Goal: Task Accomplishment & Management: Use online tool/utility

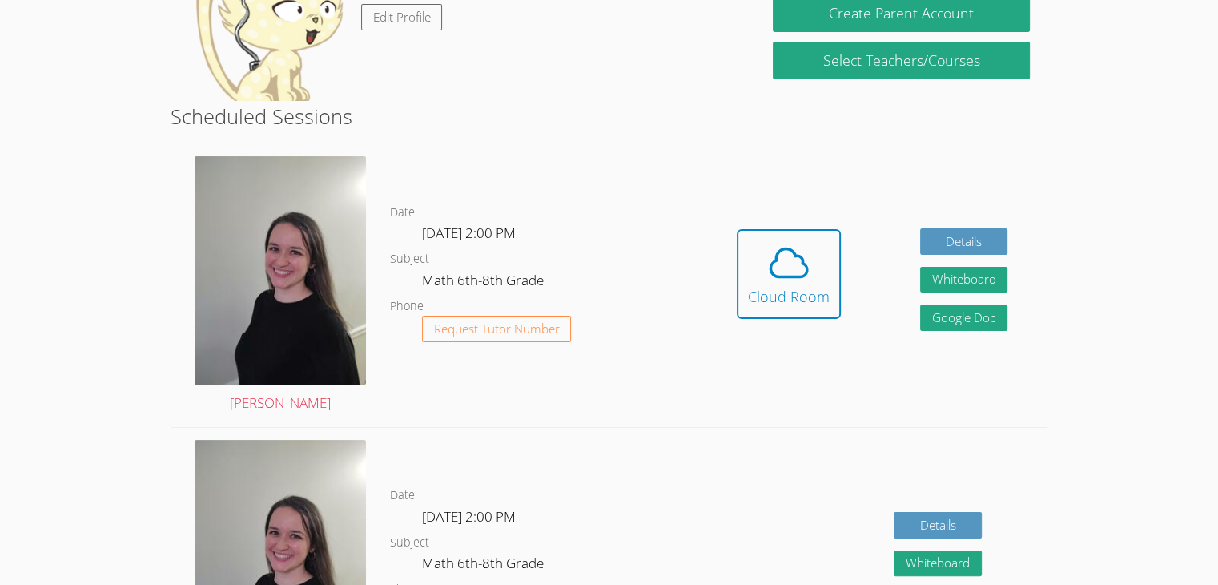
scroll to position [214, 0]
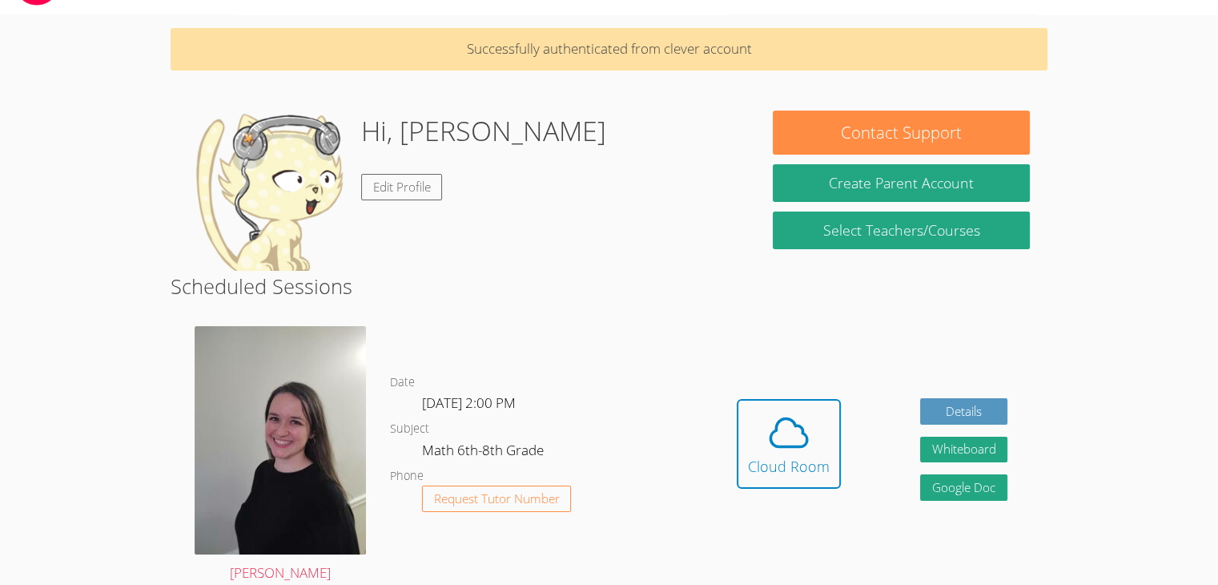
scroll to position [0, 0]
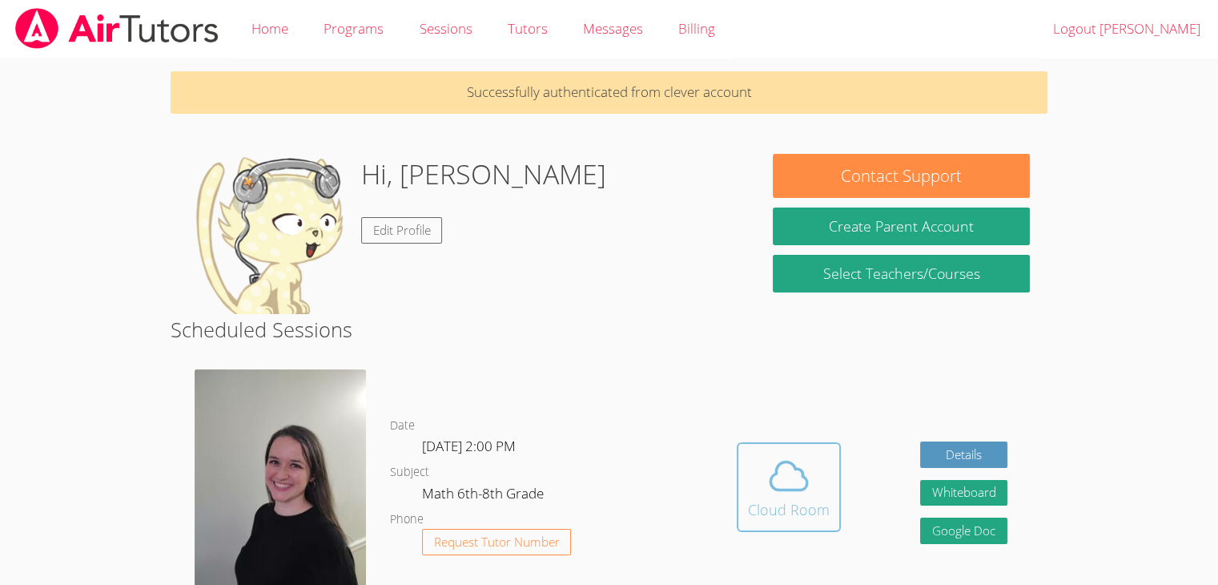
click at [777, 460] on icon at bounding box center [789, 475] width 45 height 45
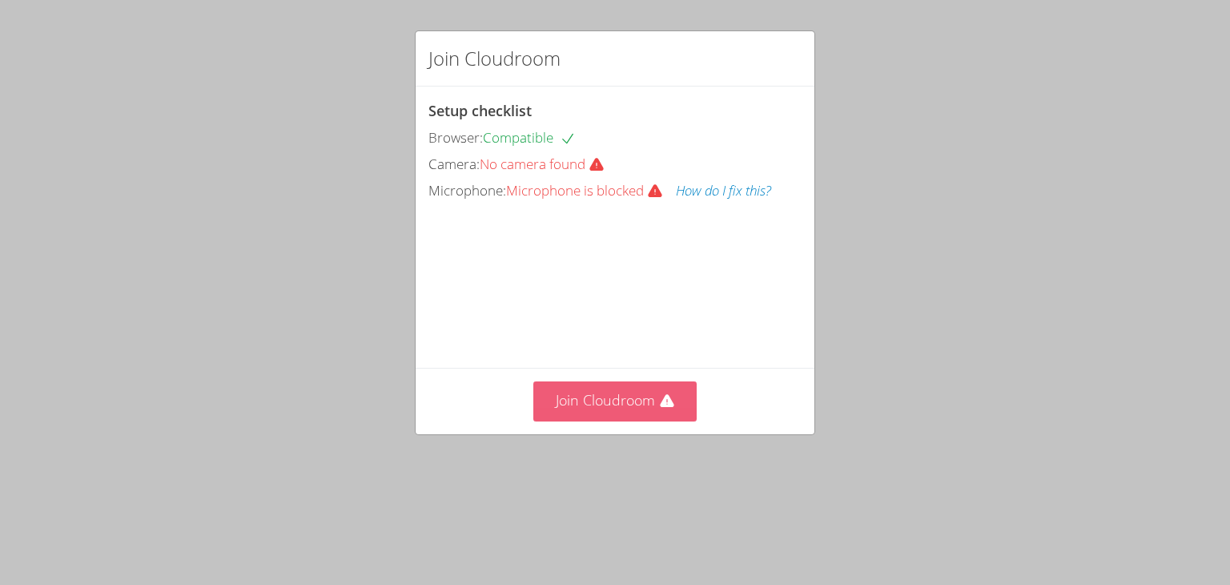
click at [582, 421] on button "Join Cloudroom" at bounding box center [615, 400] width 164 height 39
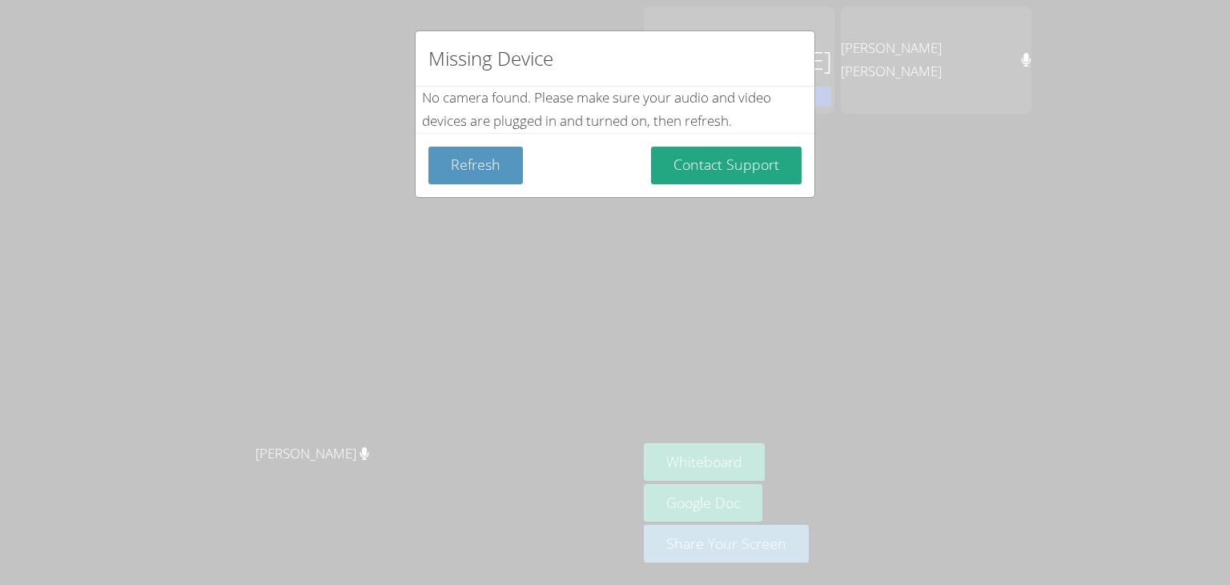
click at [421, 334] on div "Missing Device No camera found . Please make sure your audio and video devices …" at bounding box center [615, 292] width 1230 height 585
click at [477, 177] on button "Refresh" at bounding box center [476, 166] width 95 height 38
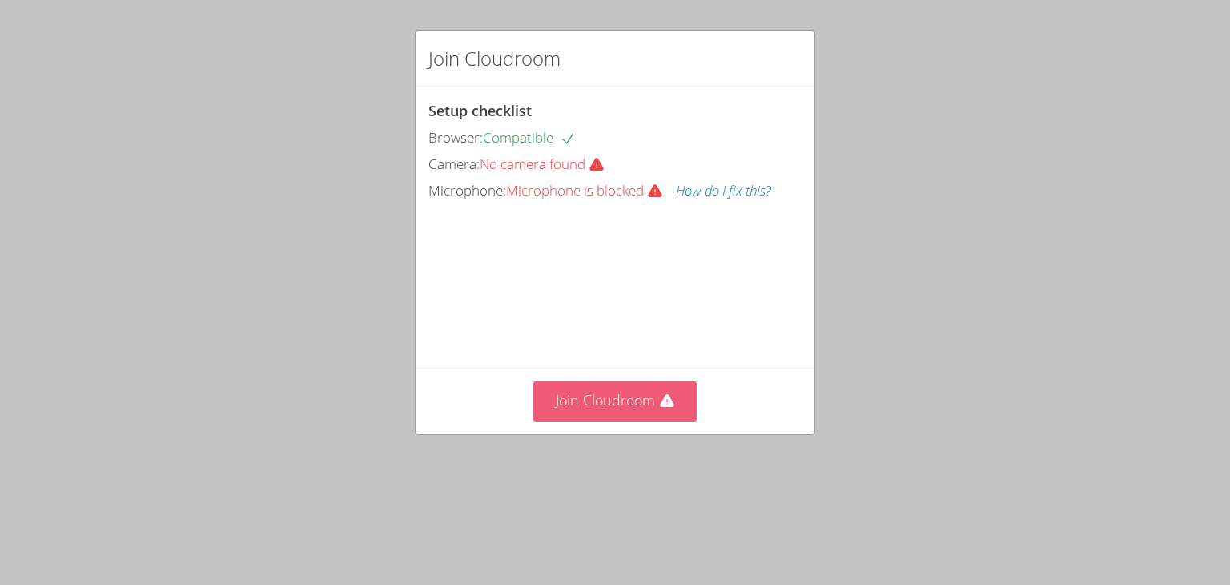
click at [582, 421] on button "Join Cloudroom" at bounding box center [615, 400] width 164 height 39
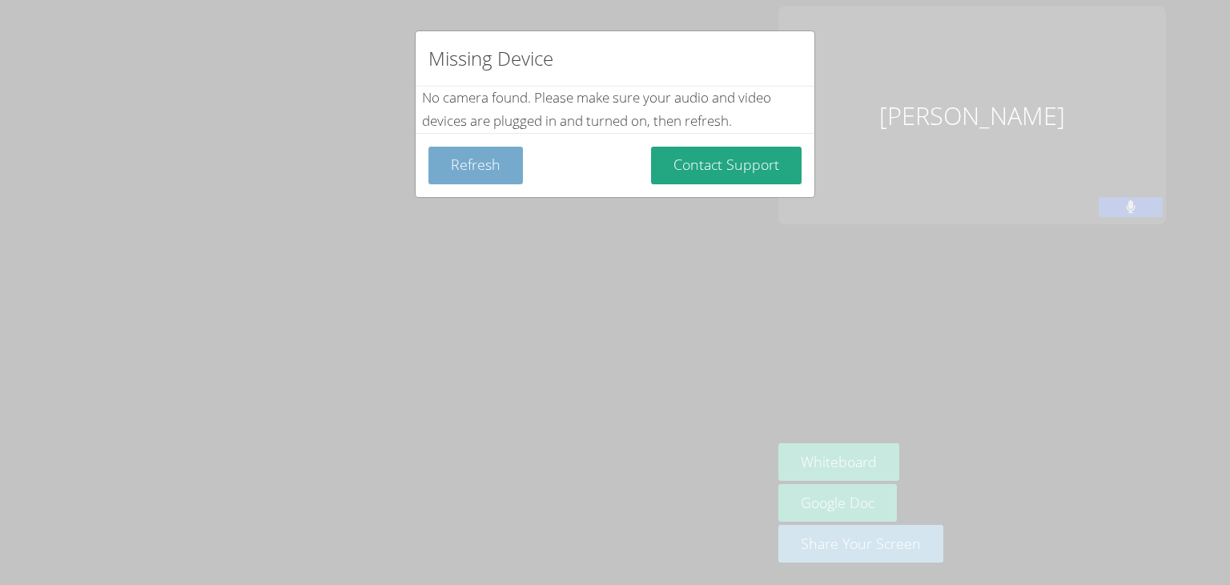
click at [500, 179] on button "Refresh" at bounding box center [476, 166] width 95 height 38
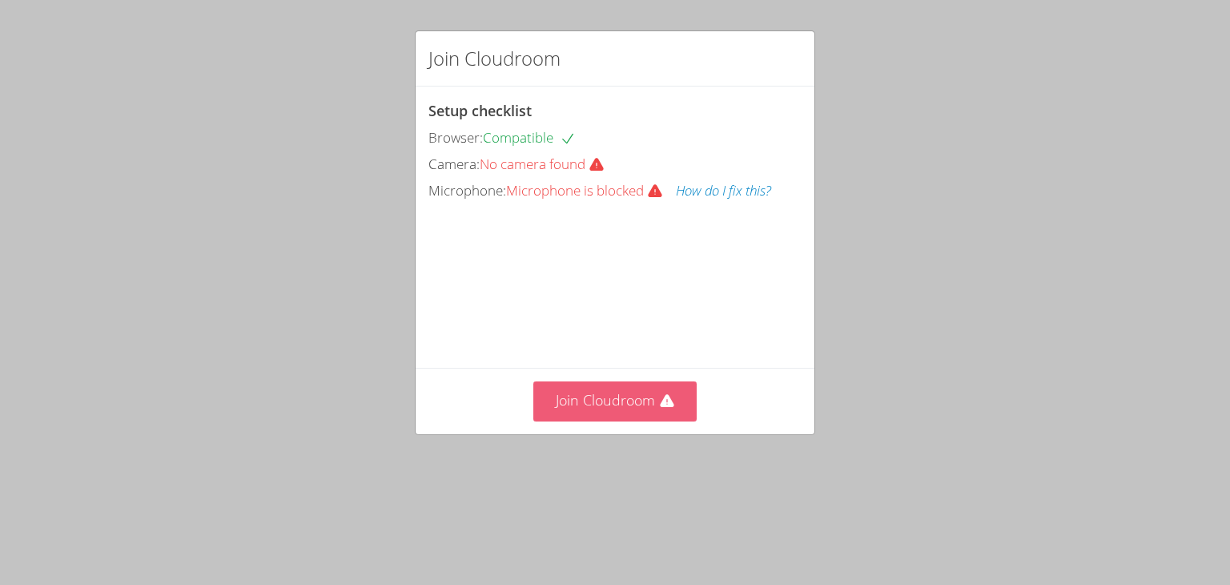
click at [603, 421] on button "Join Cloudroom" at bounding box center [615, 400] width 164 height 39
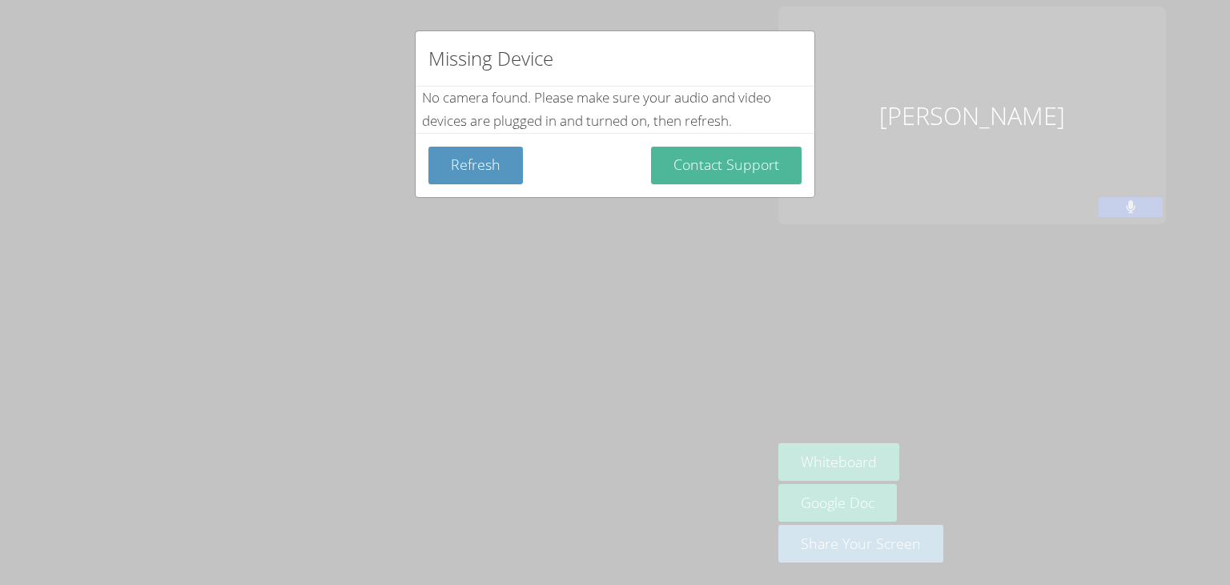
click at [740, 163] on button "Contact Support" at bounding box center [726, 166] width 151 height 38
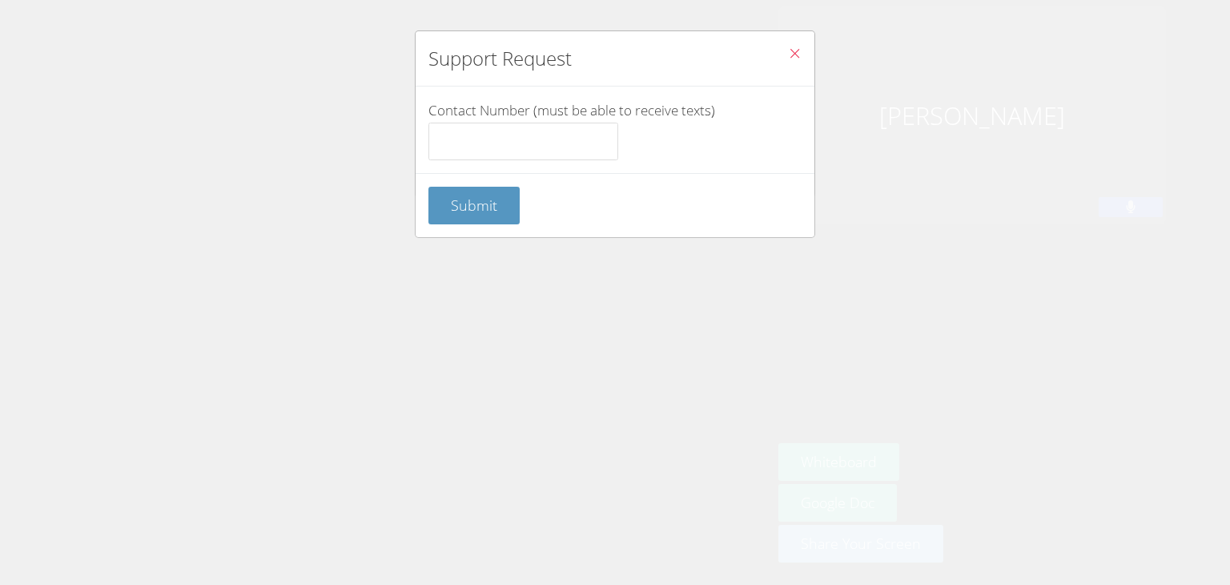
click at [1063, 148] on div "Support Request Contact Number (must be able to receive texts) Submit" at bounding box center [615, 292] width 1230 height 585
click at [788, 51] on icon "Close" at bounding box center [795, 53] width 14 height 14
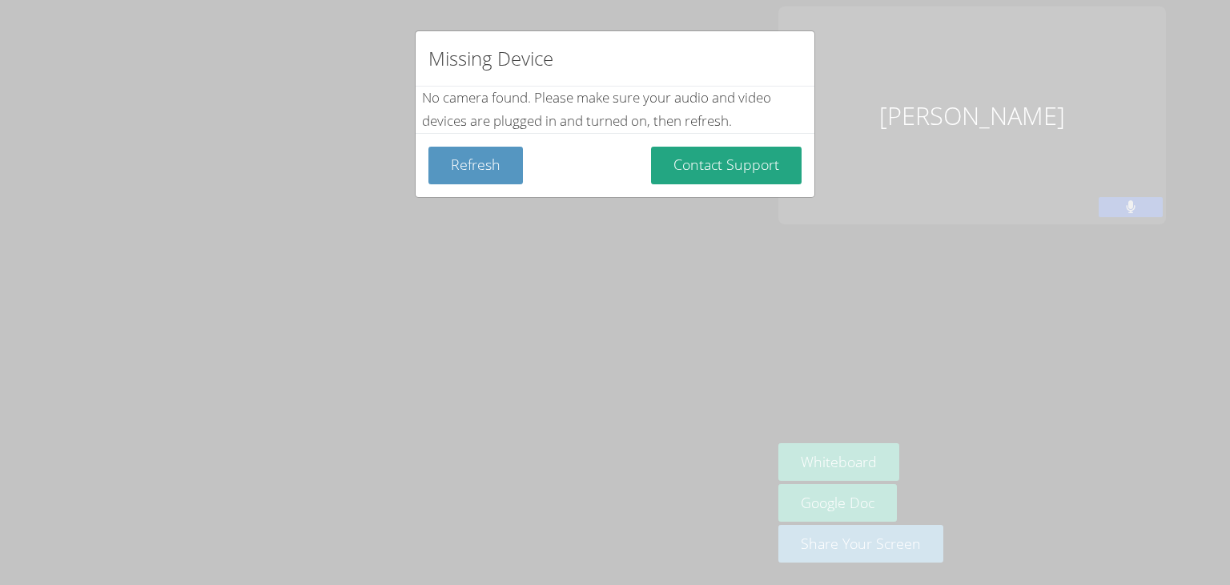
click at [868, 174] on div "Missing Device No camera found . Please make sure your audio and video devices …" at bounding box center [615, 292] width 1230 height 585
click at [263, 225] on div "Missing Device No camera found . Please make sure your audio and video devices …" at bounding box center [615, 292] width 1230 height 585
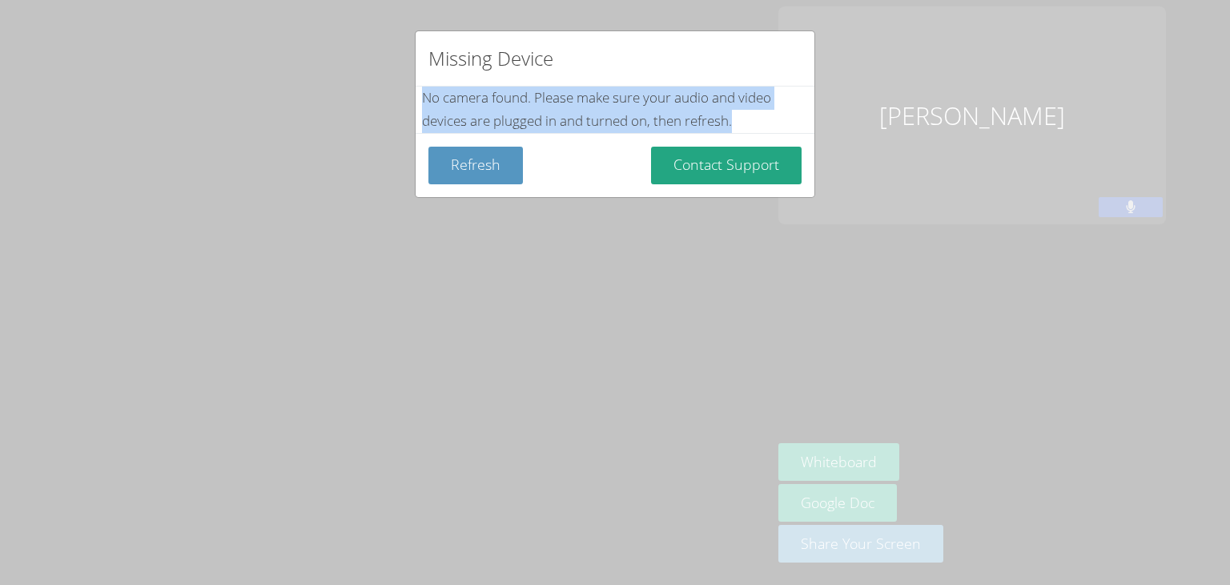
click at [263, 225] on div "Missing Device No camera found . Please make sure your audio and video devices …" at bounding box center [615, 292] width 1230 height 585
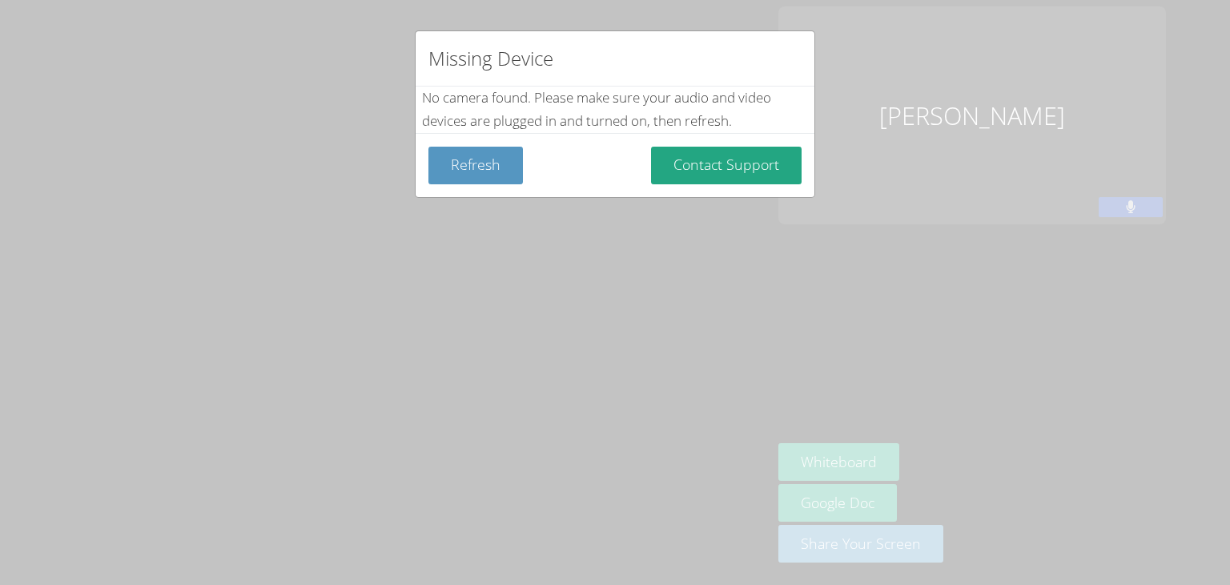
drag, startPoint x: 263, startPoint y: 225, endPoint x: 362, endPoint y: 249, distance: 102.2
click at [362, 249] on div "Missing Device No camera found . Please make sure your audio and video devices …" at bounding box center [615, 292] width 1230 height 585
click at [743, 159] on button "Contact Support" at bounding box center [726, 166] width 151 height 38
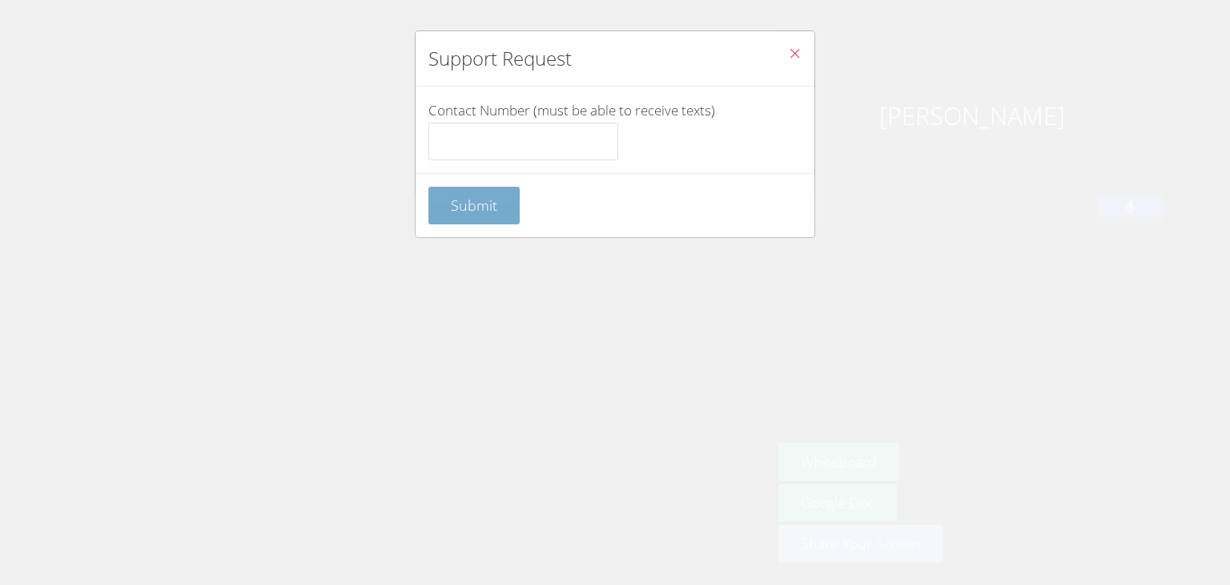
click at [477, 202] on span "Submit" at bounding box center [474, 204] width 46 height 19
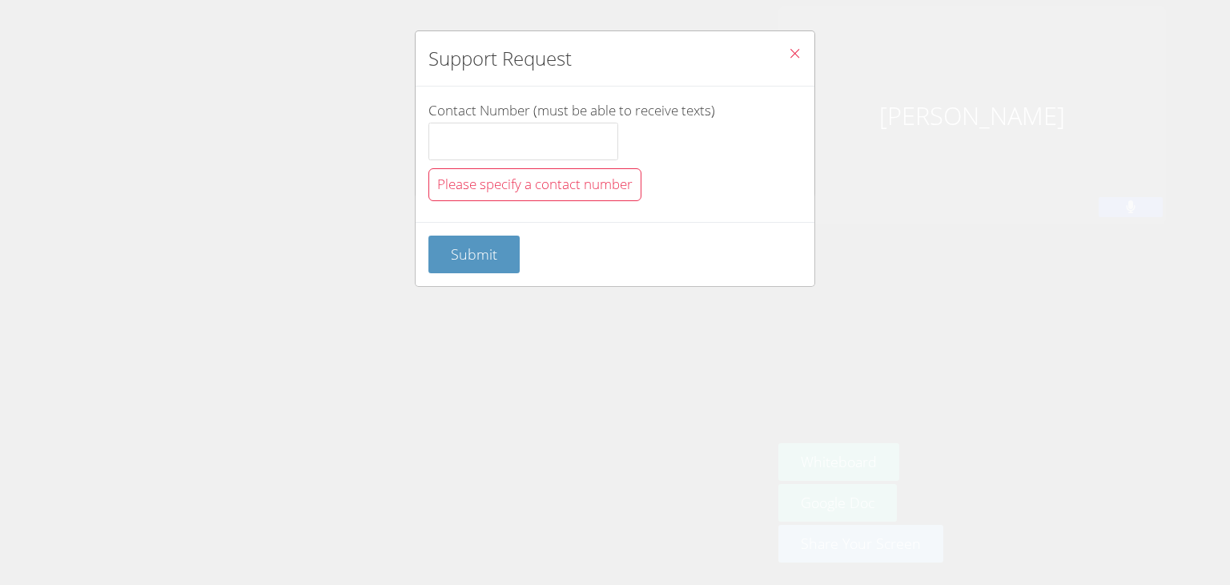
click at [786, 42] on button "Close" at bounding box center [794, 55] width 39 height 49
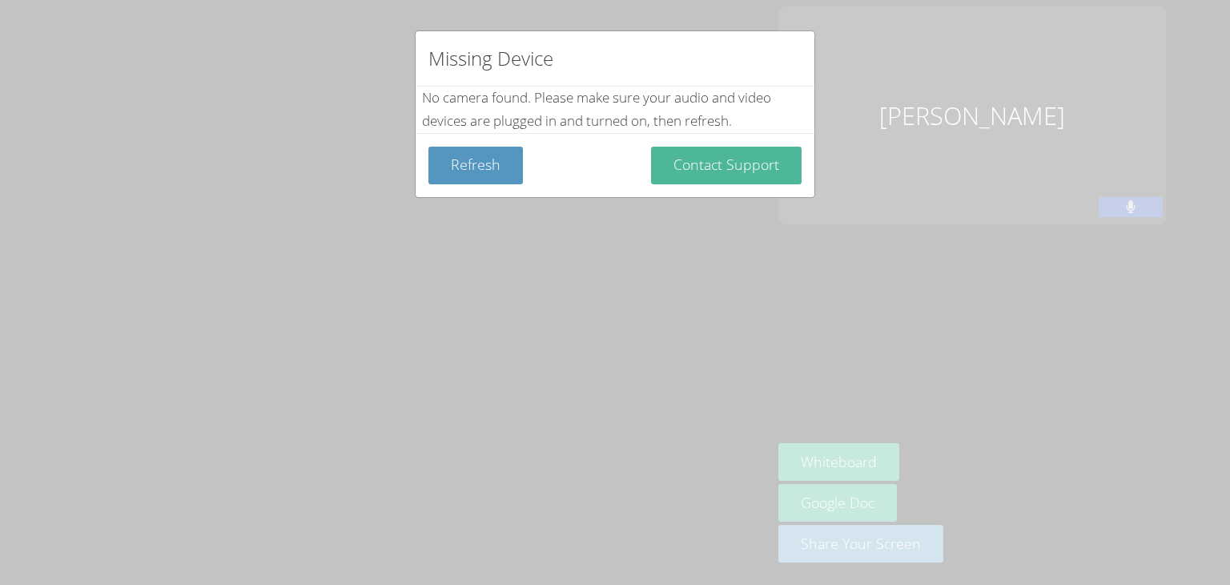
click at [717, 159] on button "Contact Support" at bounding box center [726, 166] width 151 height 38
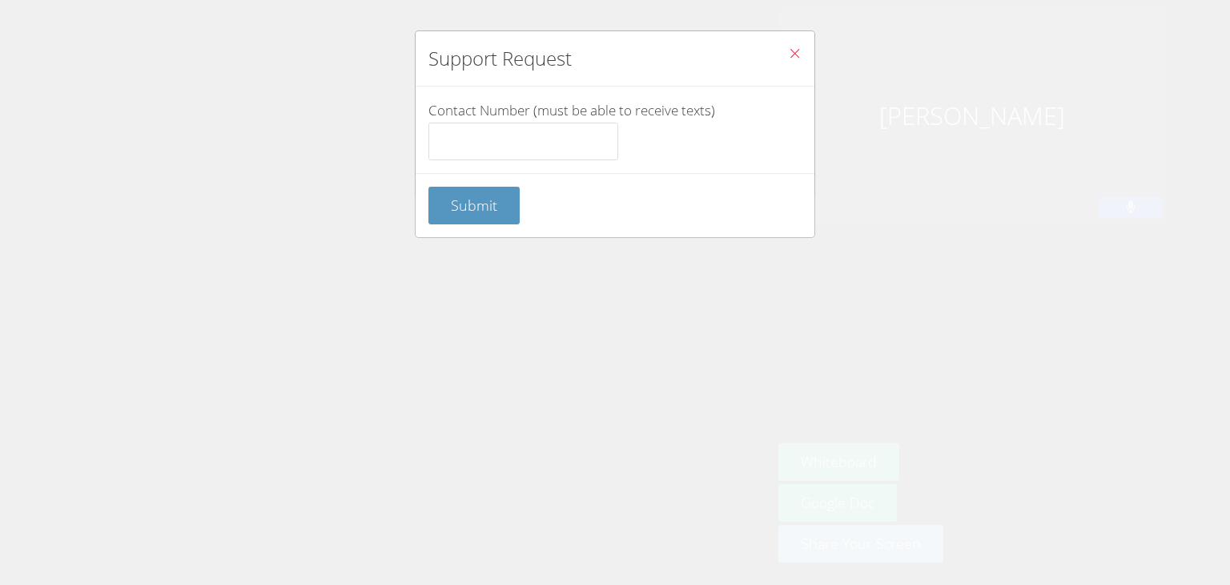
click at [788, 53] on icon "Close" at bounding box center [795, 53] width 14 height 14
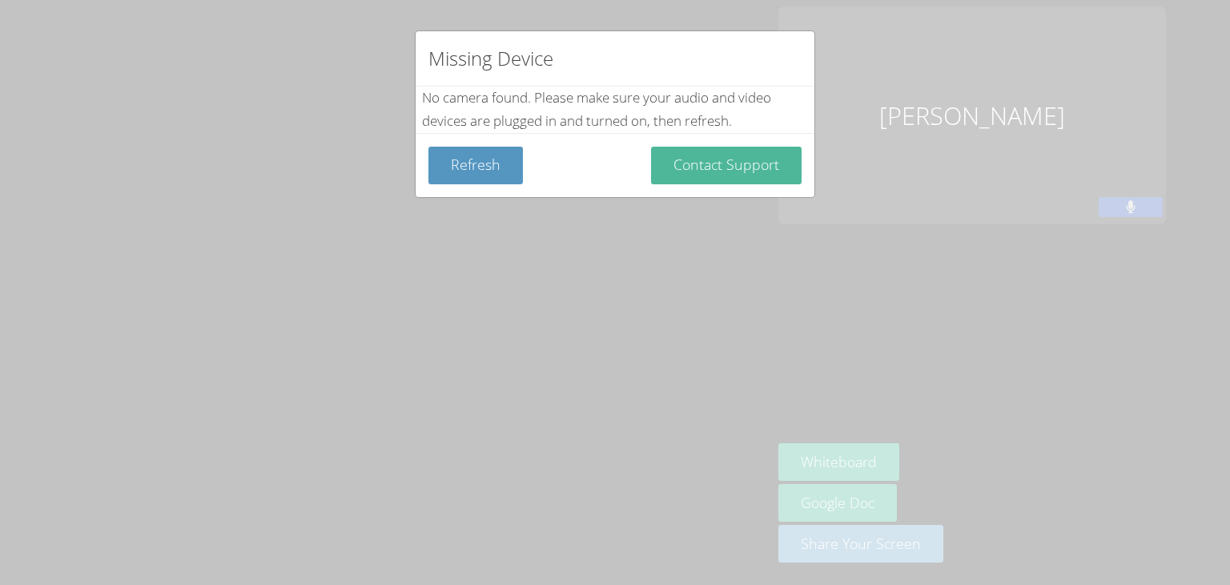
click at [727, 163] on button "Contact Support" at bounding box center [726, 166] width 151 height 38
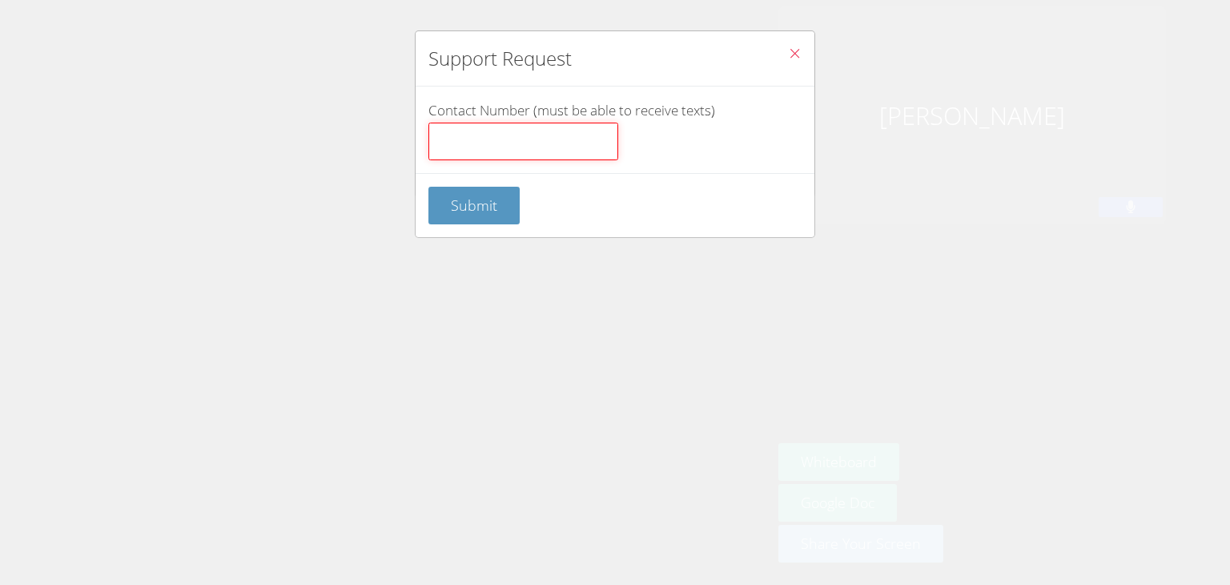
click at [530, 137] on input "Contact Number (must be able to receive texts)" at bounding box center [524, 142] width 190 height 38
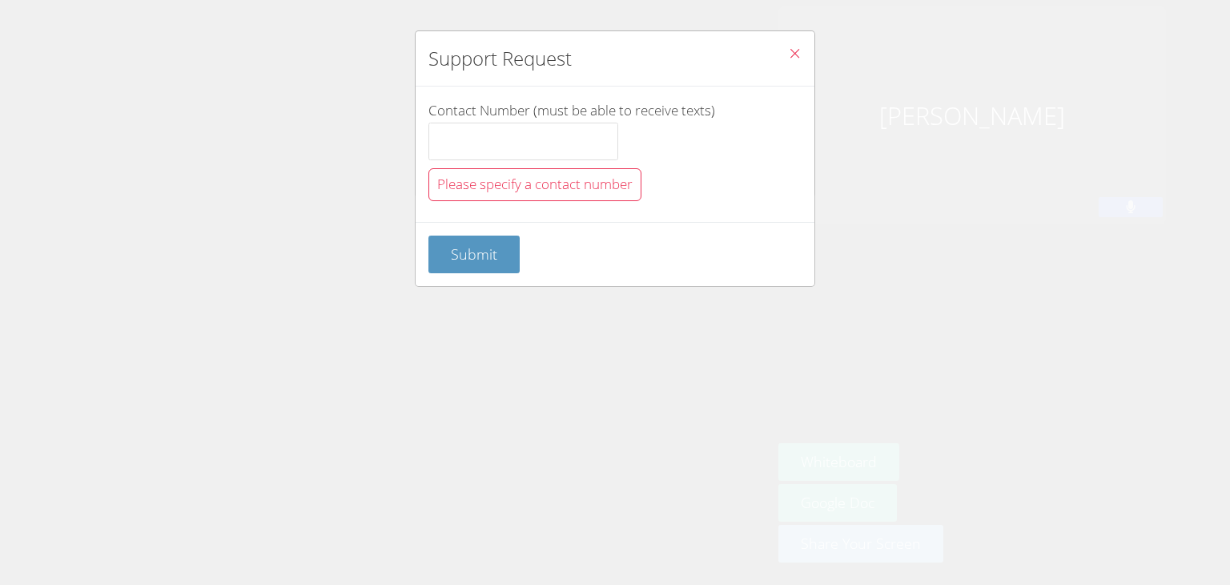
click at [788, 46] on span "Close" at bounding box center [795, 55] width 14 height 18
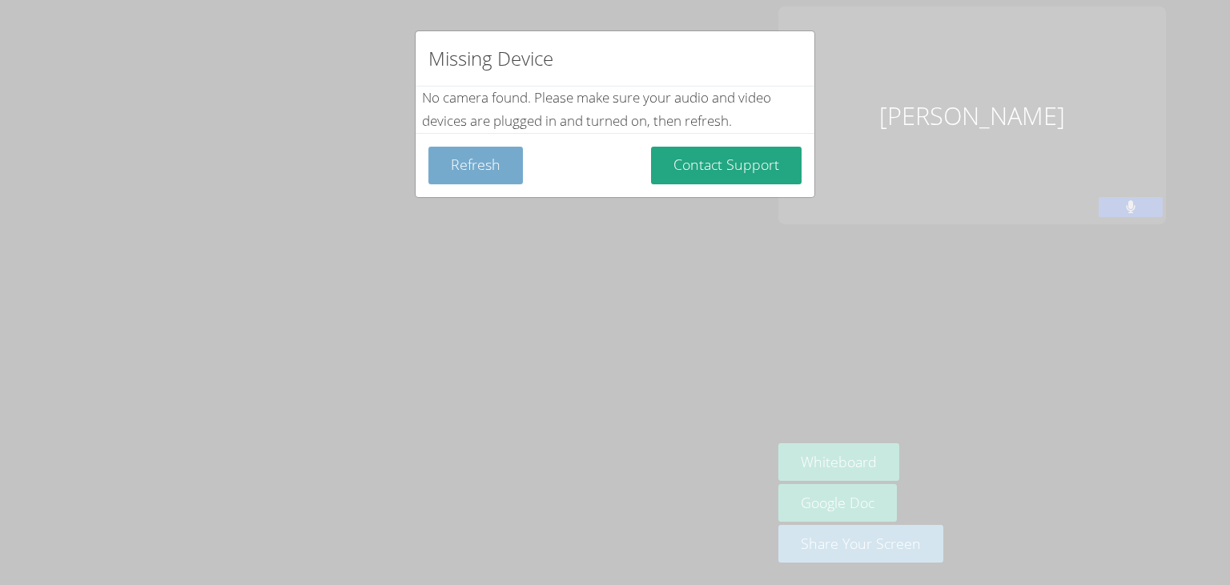
click at [500, 161] on button "Refresh" at bounding box center [476, 166] width 95 height 38
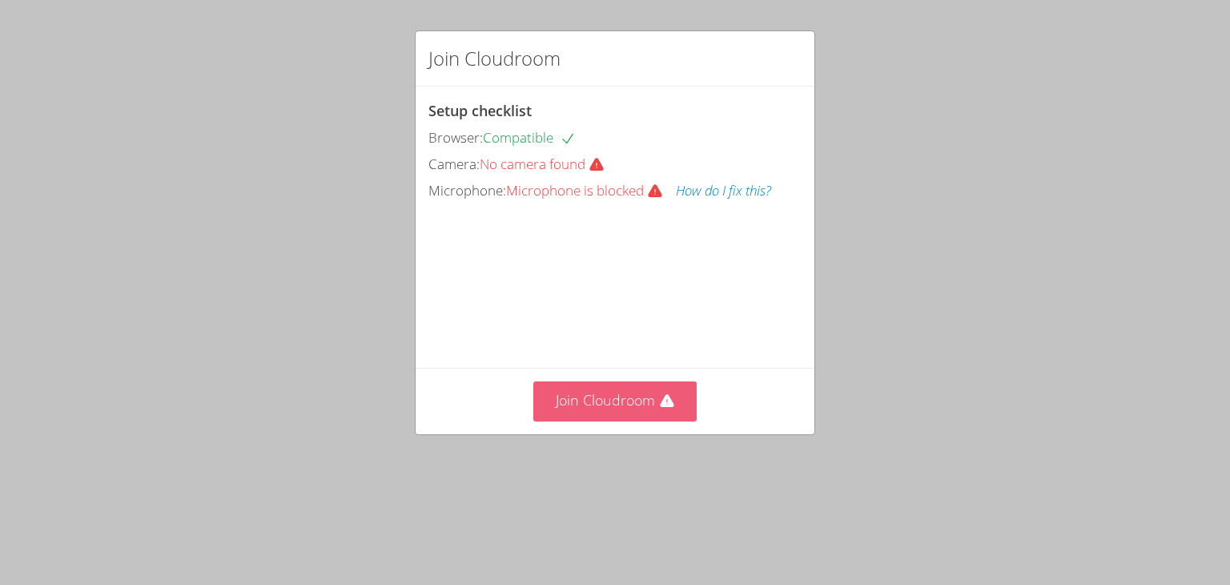
click at [626, 421] on button "Join Cloudroom" at bounding box center [615, 400] width 164 height 39
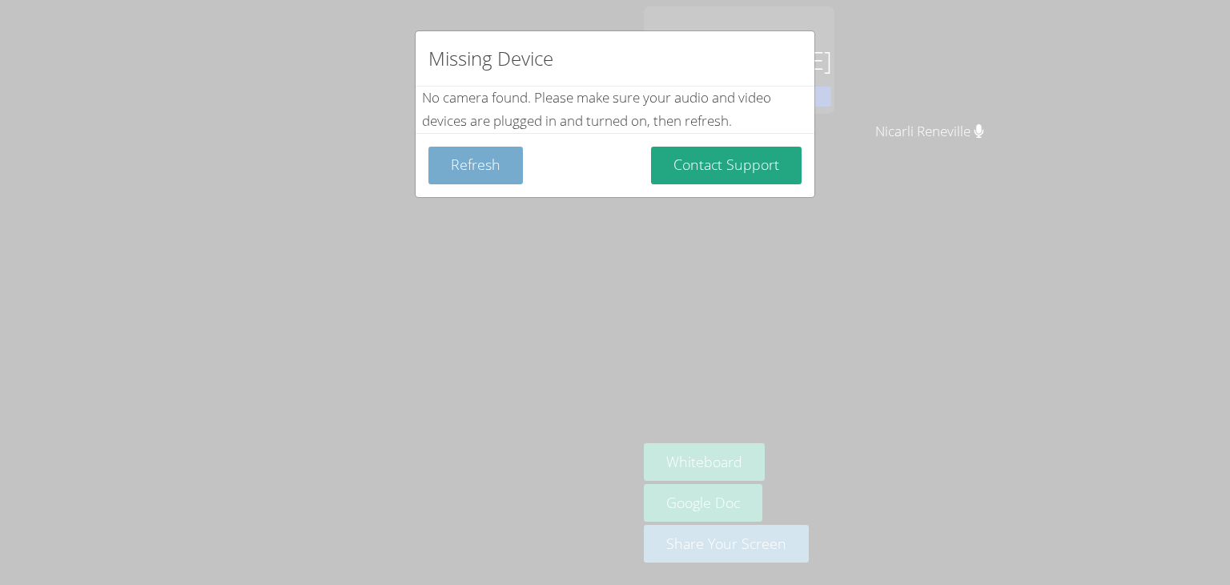
click at [465, 165] on button "Refresh" at bounding box center [476, 166] width 95 height 38
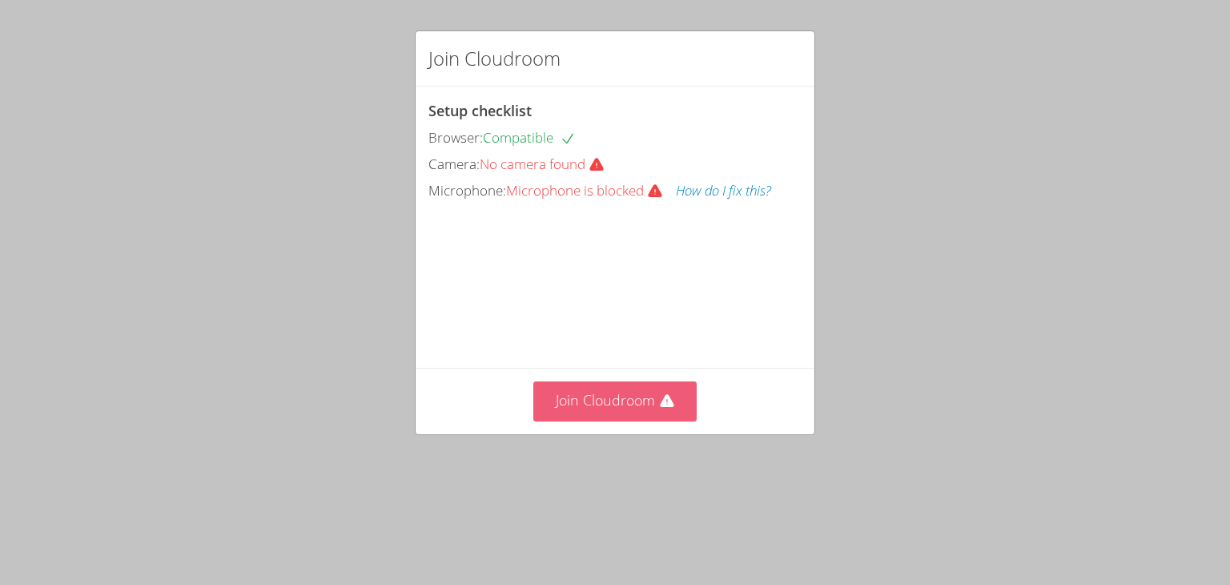
drag, startPoint x: 591, startPoint y: 448, endPoint x: 586, endPoint y: 472, distance: 24.5
click at [586, 421] on button "Join Cloudroom" at bounding box center [615, 400] width 164 height 39
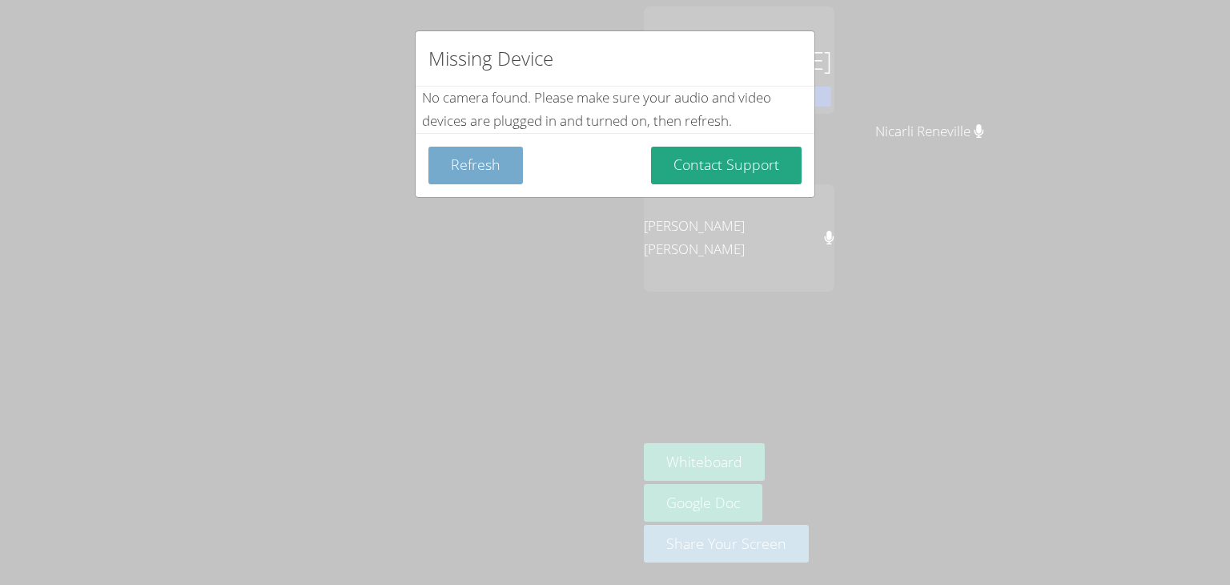
click at [494, 172] on button "Refresh" at bounding box center [476, 166] width 95 height 38
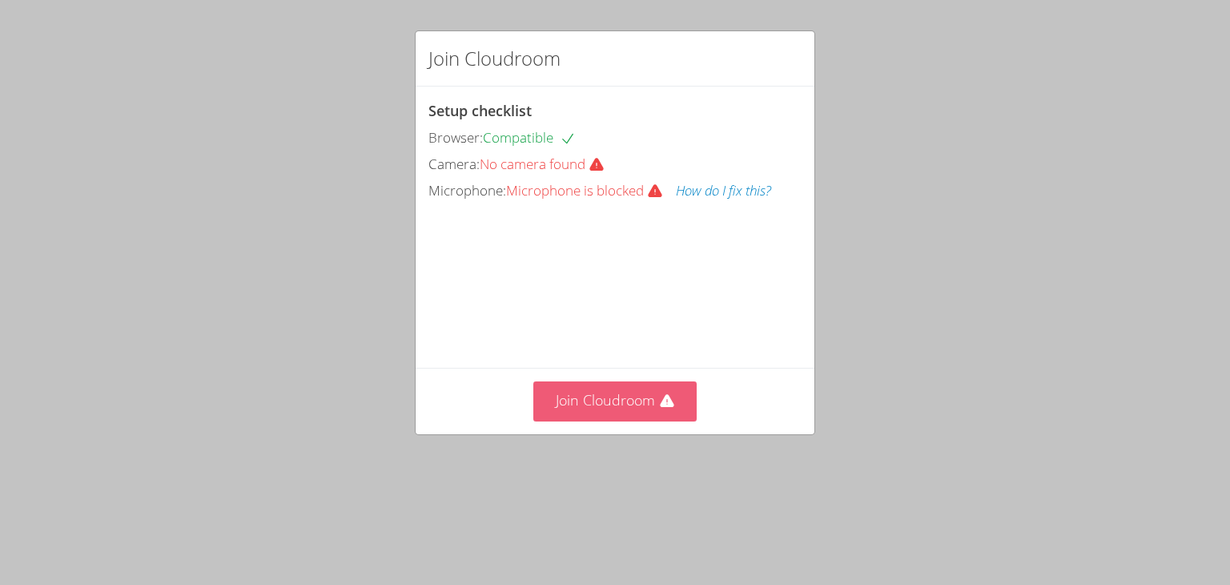
click at [612, 421] on button "Join Cloudroom" at bounding box center [615, 400] width 164 height 39
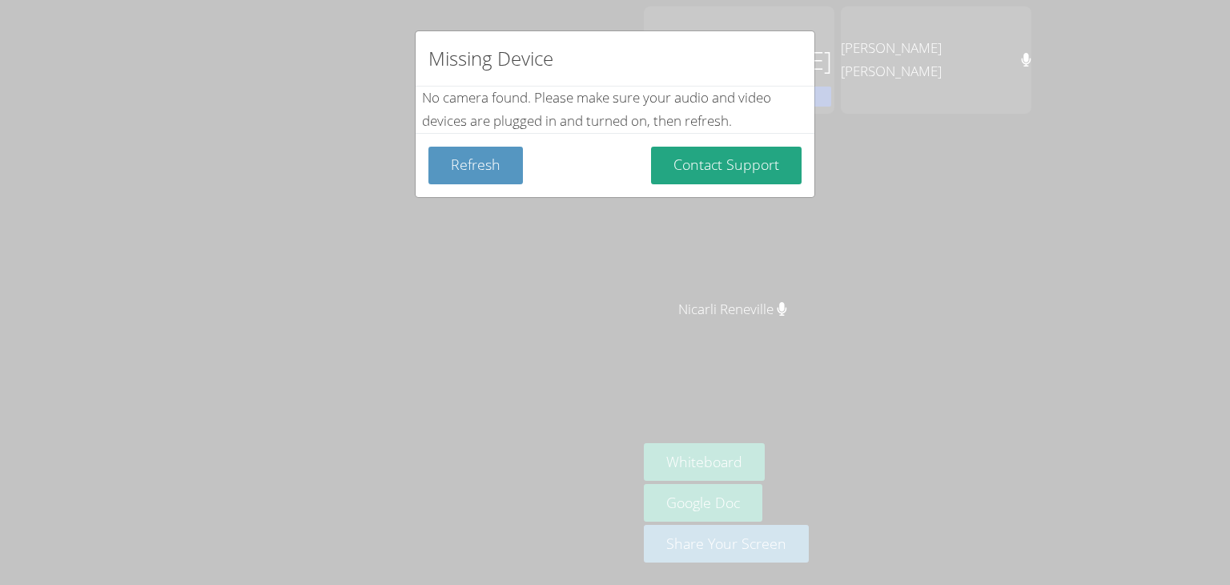
click at [236, 172] on div "Missing Device No camera found . Please make sure your audio and video devices …" at bounding box center [615, 292] width 1230 height 585
click at [980, 96] on div "Missing Device No camera found . Please make sure your audio and video devices …" at bounding box center [615, 292] width 1230 height 585
click at [983, 97] on div "Missing Device No camera found . Please make sure your audio and video devices …" at bounding box center [615, 292] width 1230 height 585
click at [473, 163] on button "Refresh" at bounding box center [476, 166] width 95 height 38
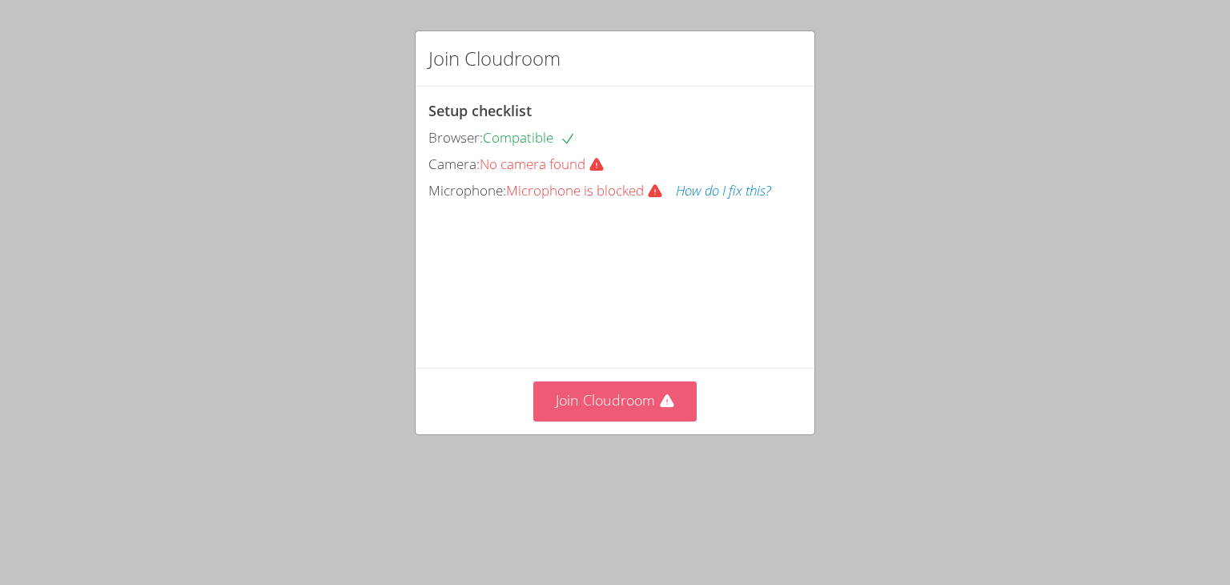
click at [642, 421] on button "Join Cloudroom" at bounding box center [615, 400] width 164 height 39
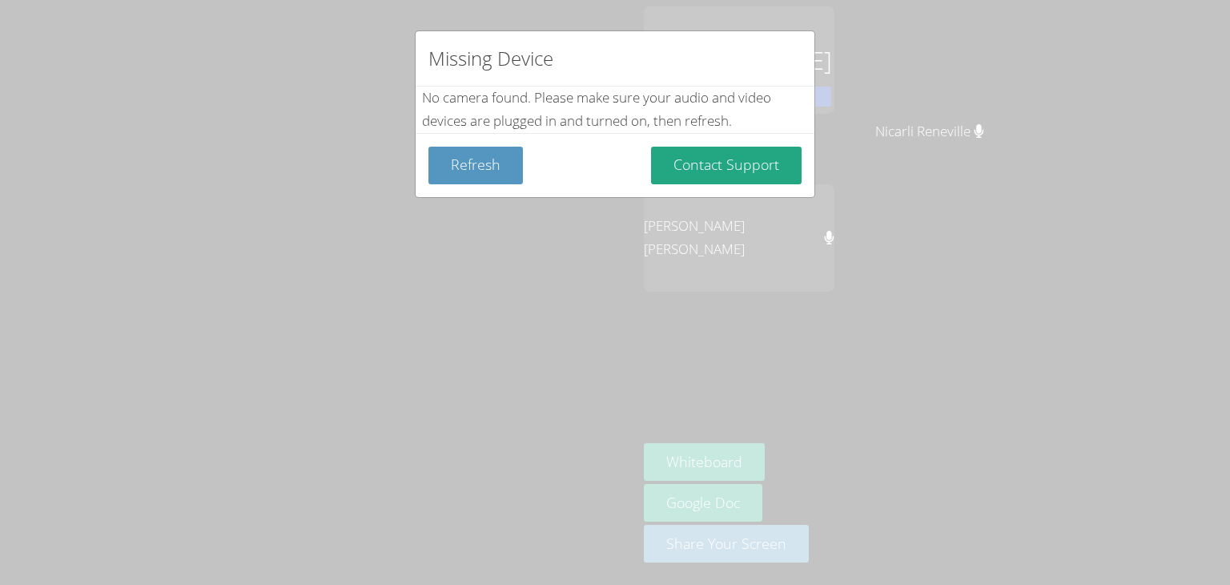
click at [471, 184] on div "Refresh Contact Support" at bounding box center [615, 165] width 399 height 64
click at [474, 171] on button "Refresh" at bounding box center [476, 166] width 95 height 38
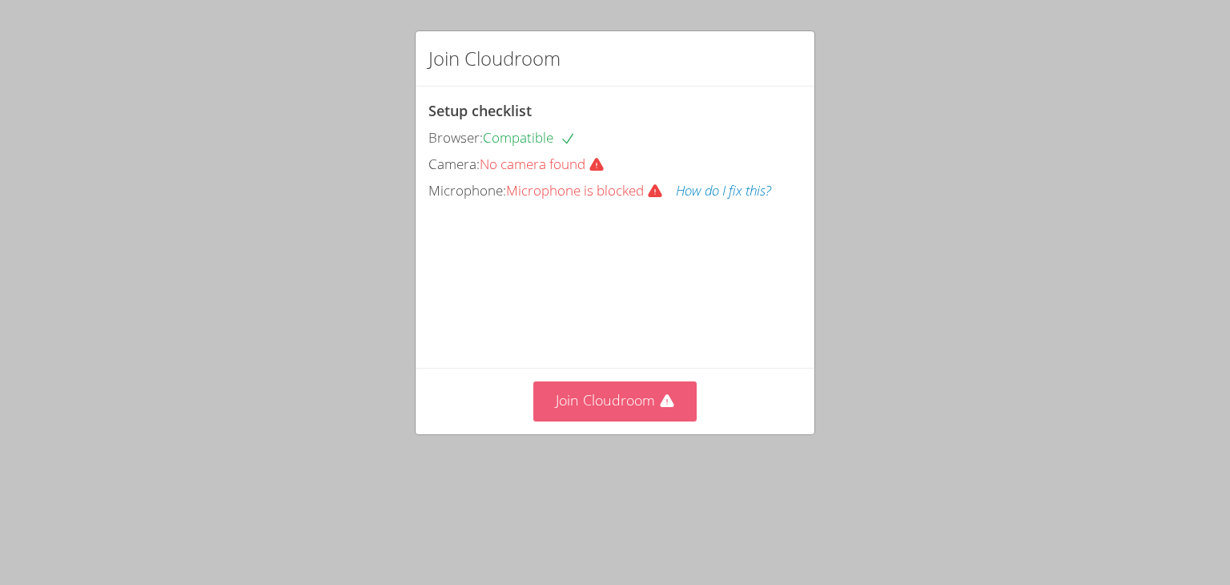
click at [586, 421] on button "Join Cloudroom" at bounding box center [615, 400] width 164 height 39
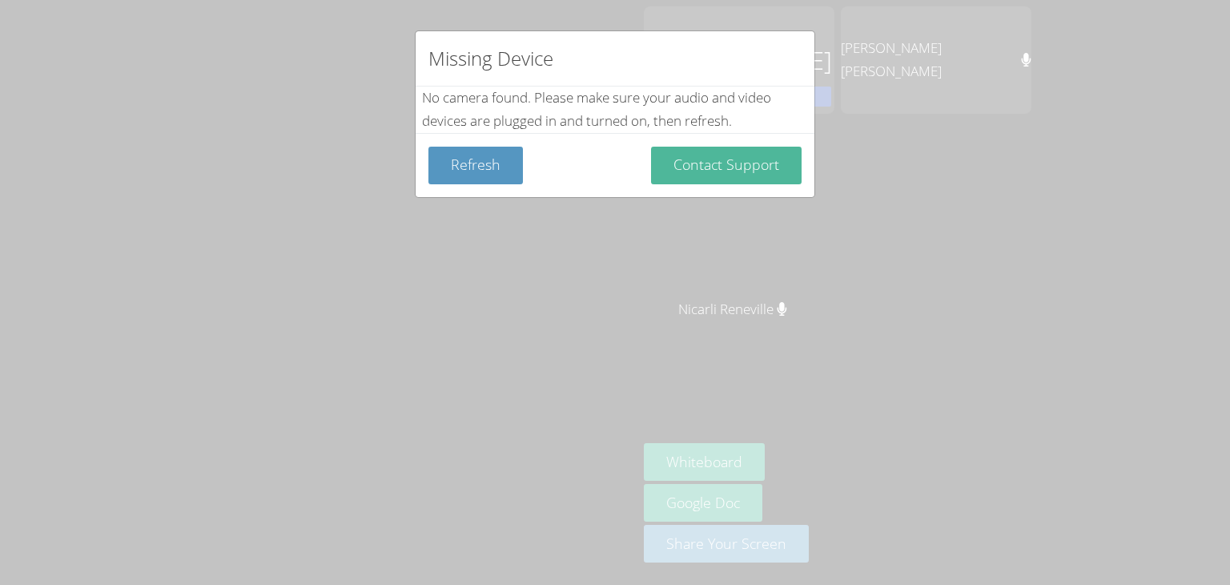
click at [742, 165] on button "Contact Support" at bounding box center [726, 166] width 151 height 38
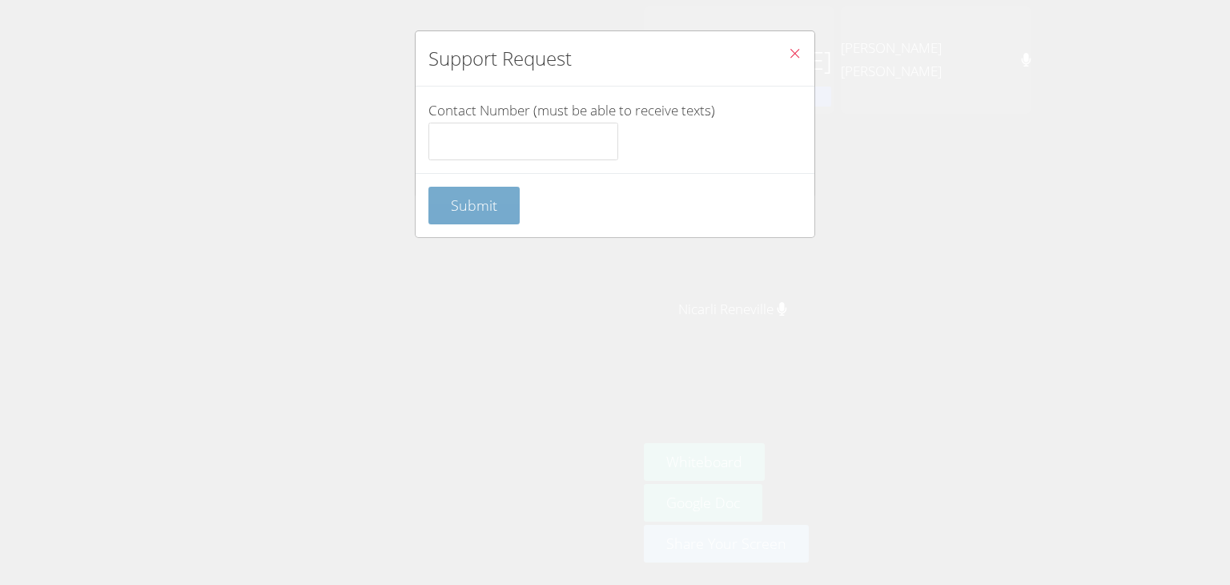
click at [507, 207] on button "Submit" at bounding box center [474, 206] width 91 height 38
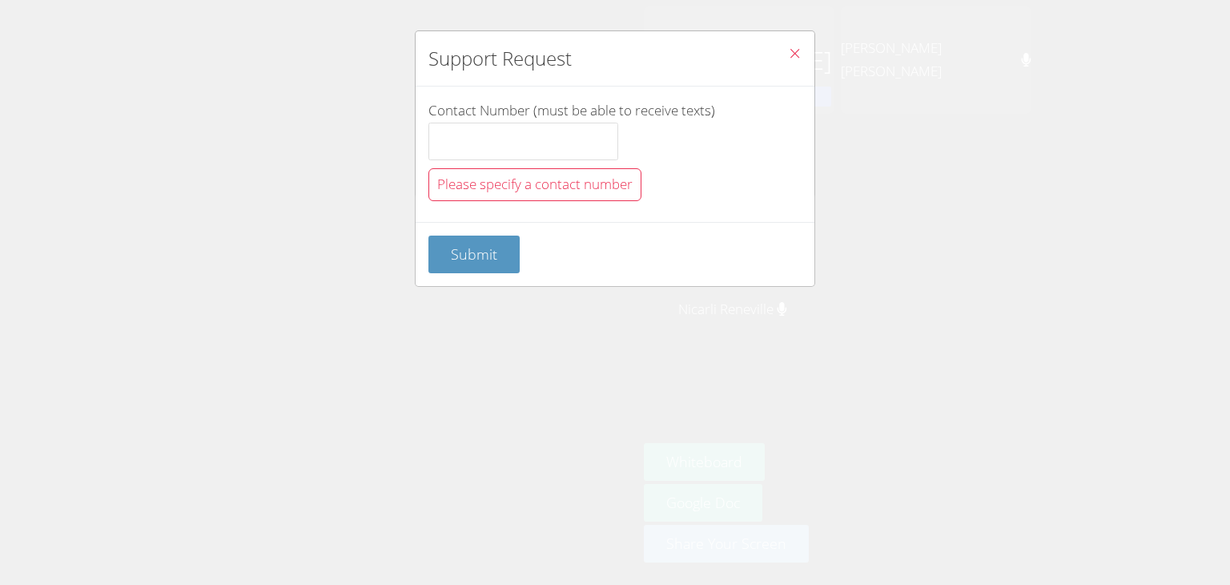
click at [788, 62] on span "Close" at bounding box center [795, 55] width 14 height 18
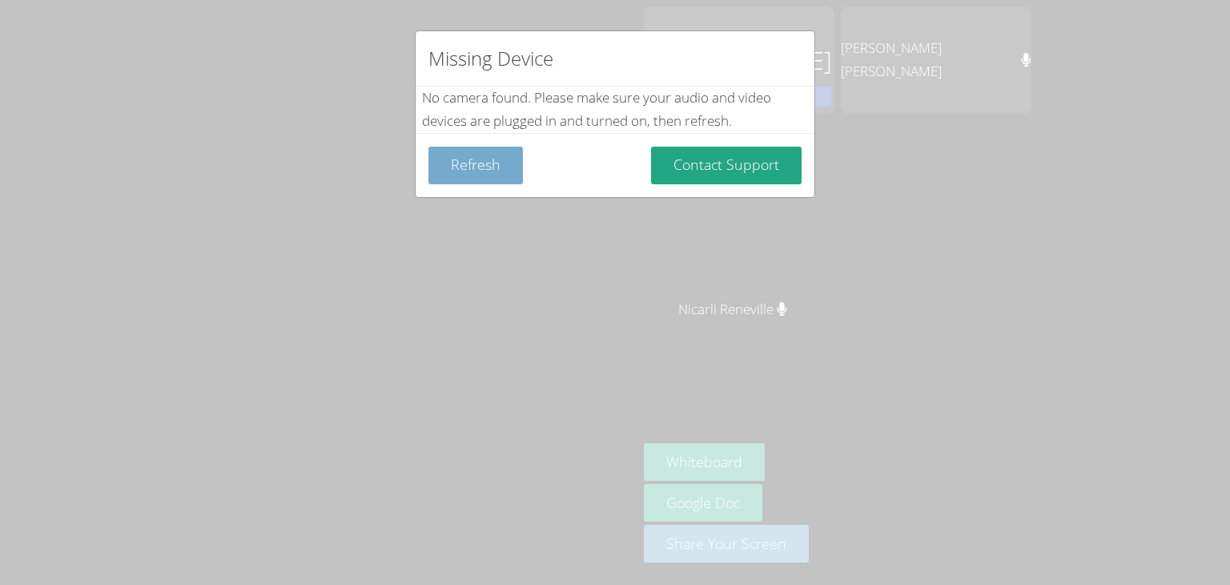
click at [475, 171] on button "Refresh" at bounding box center [476, 166] width 95 height 38
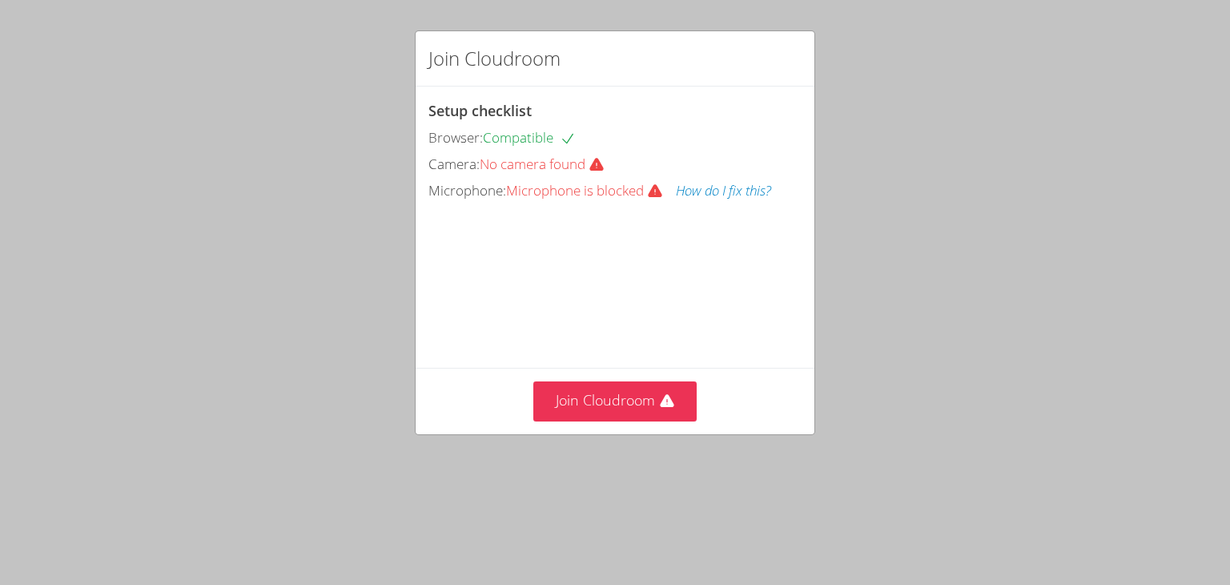
click at [612, 433] on div "Join Cloudroom" at bounding box center [615, 401] width 399 height 66
click at [620, 421] on button "Join Cloudroom" at bounding box center [615, 400] width 164 height 39
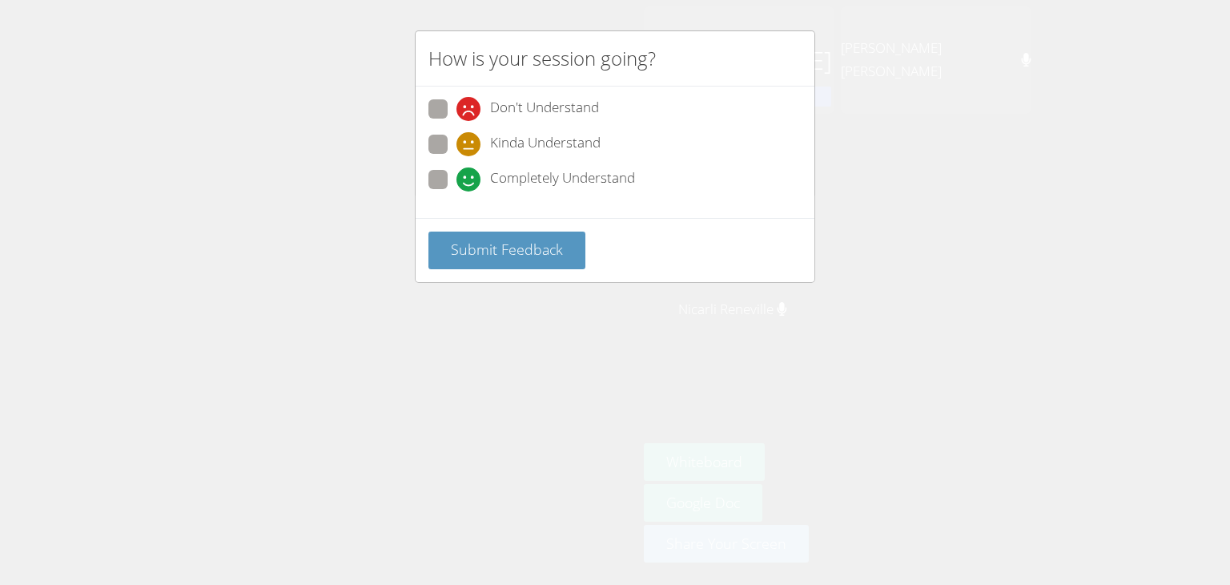
click at [482, 143] on div "Kinda Understand" at bounding box center [529, 144] width 144 height 24
click at [470, 143] on input "Kinda Understand" at bounding box center [464, 142] width 14 height 14
radio input "true"
click at [457, 191] on span at bounding box center [457, 191] width 0 height 0
click at [457, 170] on input "Completely Understand" at bounding box center [464, 177] width 14 height 14
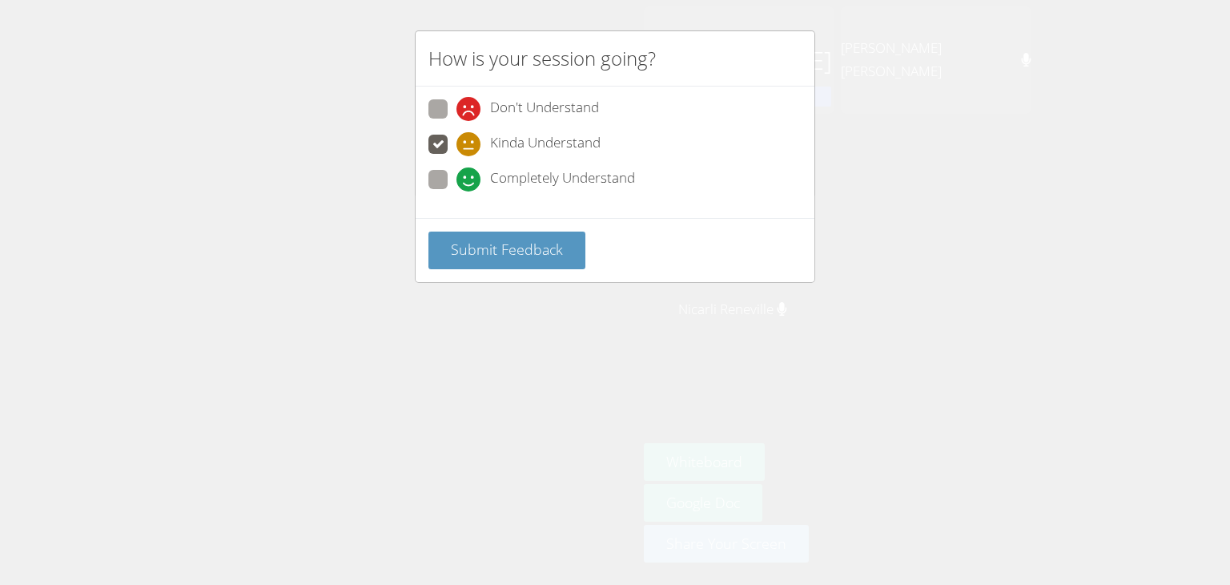
radio input "true"
click at [500, 250] on span "Submit Feedback" at bounding box center [507, 249] width 112 height 19
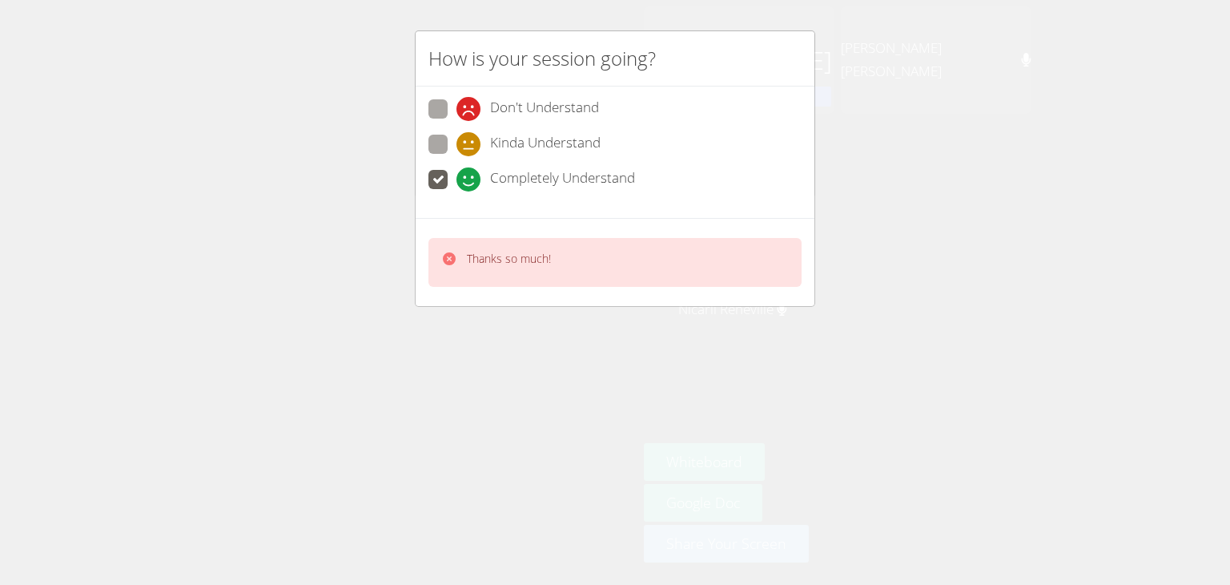
click at [457, 156] on span at bounding box center [457, 156] width 0 height 0
click at [457, 136] on input "Kinda Understand" at bounding box center [464, 142] width 14 height 14
radio input "true"
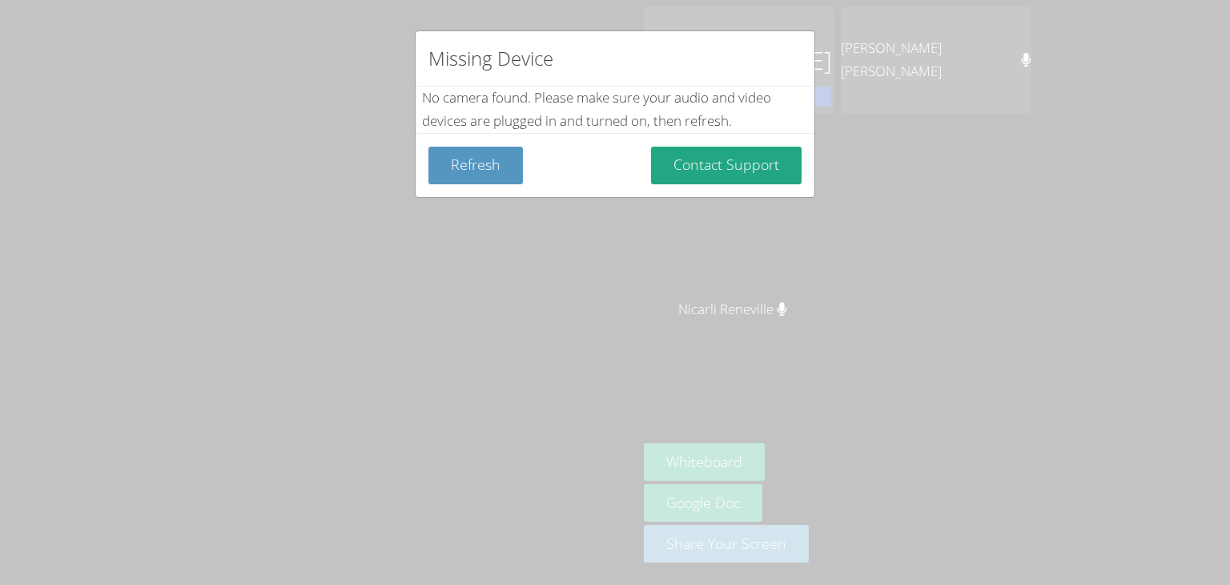
click at [497, 252] on div "Missing Device No camera found . Please make sure your audio and video devices …" at bounding box center [615, 292] width 1230 height 585
